Goal: Transaction & Acquisition: Purchase product/service

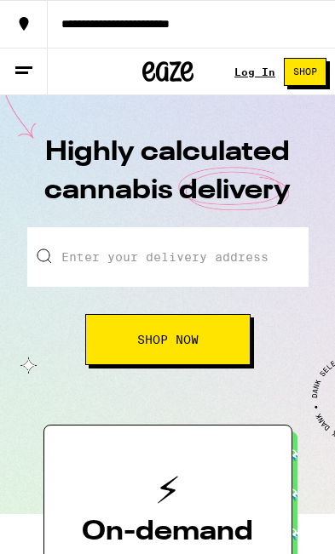
click at [224, 348] on button "Shop Now" at bounding box center [167, 339] width 165 height 51
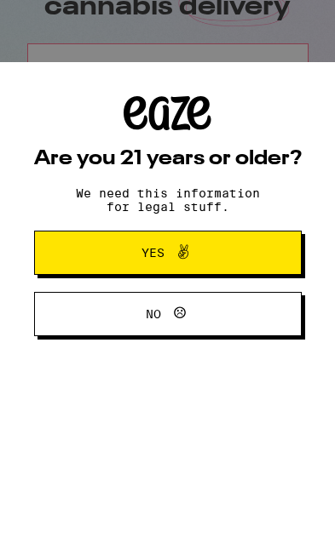
click at [253, 415] on button "Yes" at bounding box center [167, 437] width 267 height 44
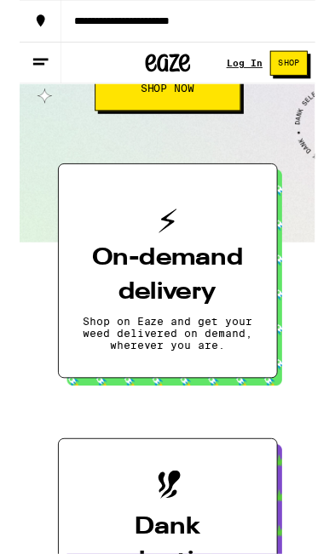
scroll to position [258, 0]
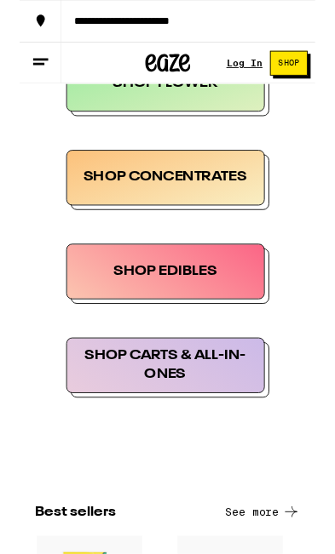
click at [208, 307] on div "SHOP EDIBLES" at bounding box center [165, 308] width 225 height 63
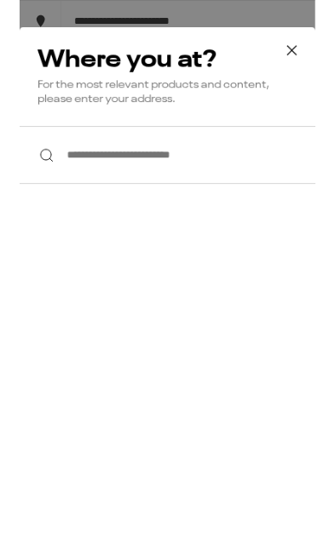
click at [314, 60] on icon at bounding box center [309, 57] width 26 height 26
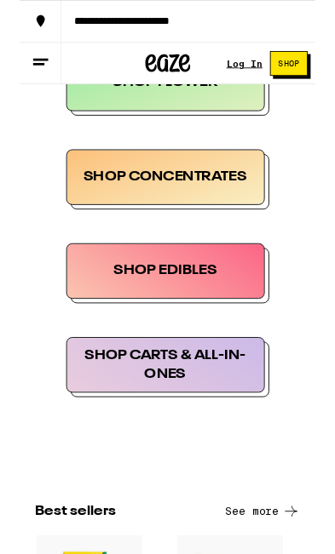
click at [210, 323] on div "SHOP EDIBLES" at bounding box center [165, 307] width 225 height 63
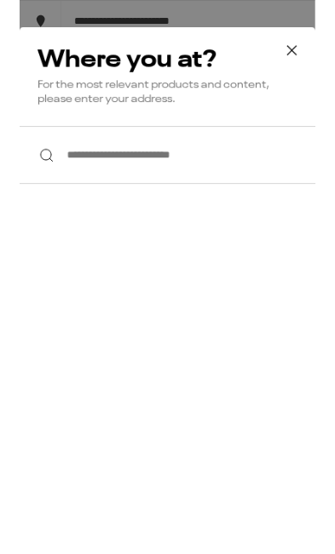
click at [295, 170] on input "**********" at bounding box center [167, 176] width 335 height 66
click at [291, 175] on input "**********" at bounding box center [167, 176] width 335 height 66
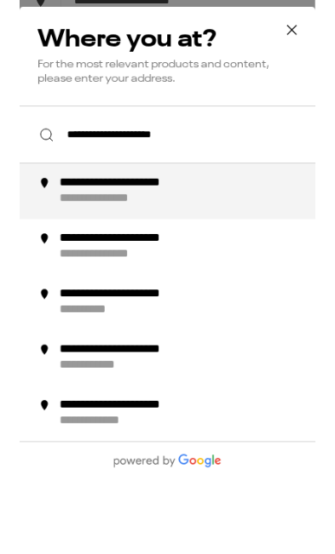
click at [251, 222] on div "**********" at bounding box center [194, 240] width 302 height 36
type input "**********"
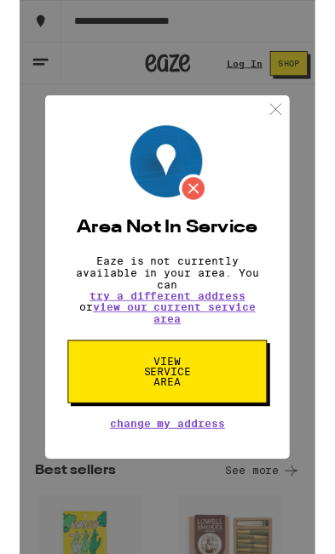
click at [286, 124] on img at bounding box center [289, 123] width 21 height 21
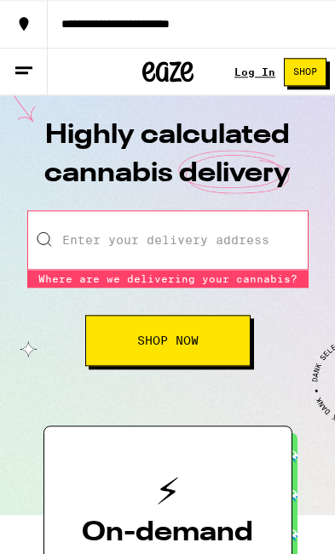
scroll to position [0, 0]
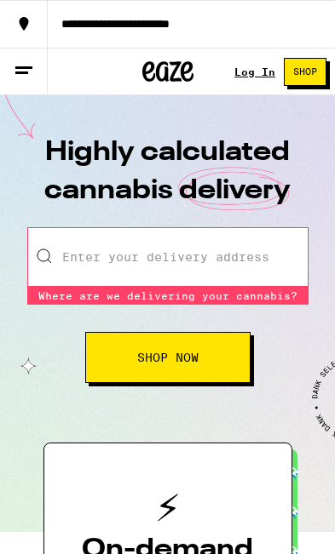
click at [189, 354] on span "Shop Now" at bounding box center [167, 358] width 61 height 12
click at [255, 75] on link "Log In" at bounding box center [254, 71] width 41 height 11
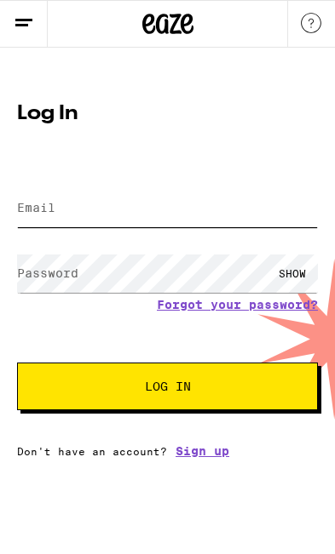
click at [231, 210] on input "Email" at bounding box center [167, 208] width 301 height 38
type input "[EMAIL_ADDRESS][DOMAIN_NAME]"
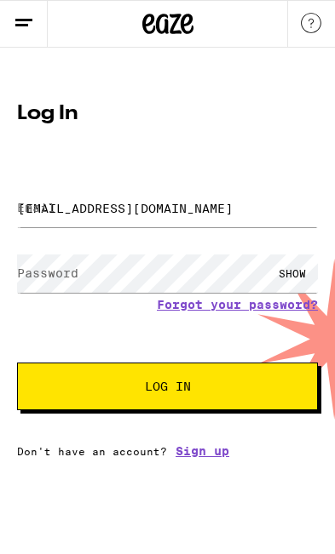
click at [167, 389] on button "Log In" at bounding box center [167, 387] width 301 height 48
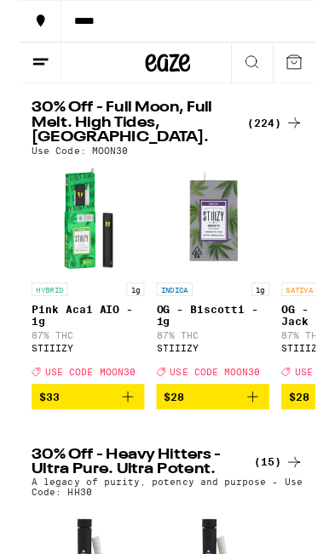
scroll to position [39, 0]
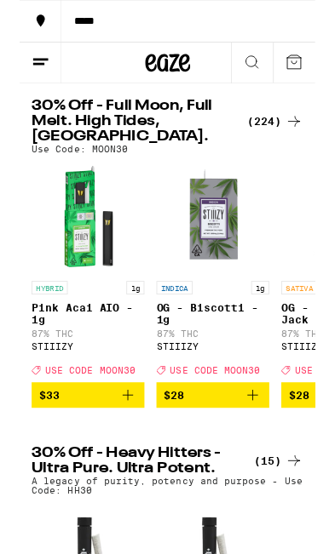
click at [36, 66] on button at bounding box center [24, 72] width 48 height 47
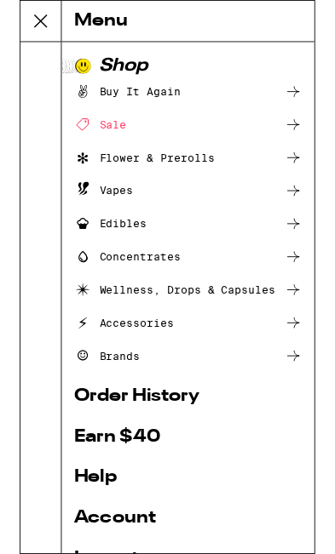
click at [141, 250] on div "Edibles" at bounding box center [102, 254] width 83 height 20
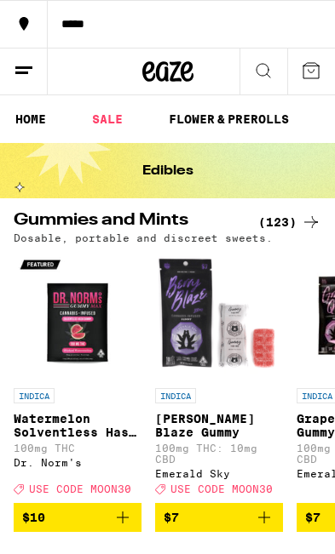
click at [318, 219] on icon at bounding box center [311, 222] width 20 height 20
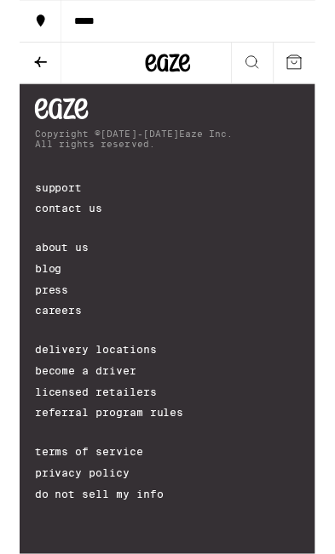
scroll to position [17602, 0]
